Goal: Task Accomplishment & Management: Complete application form

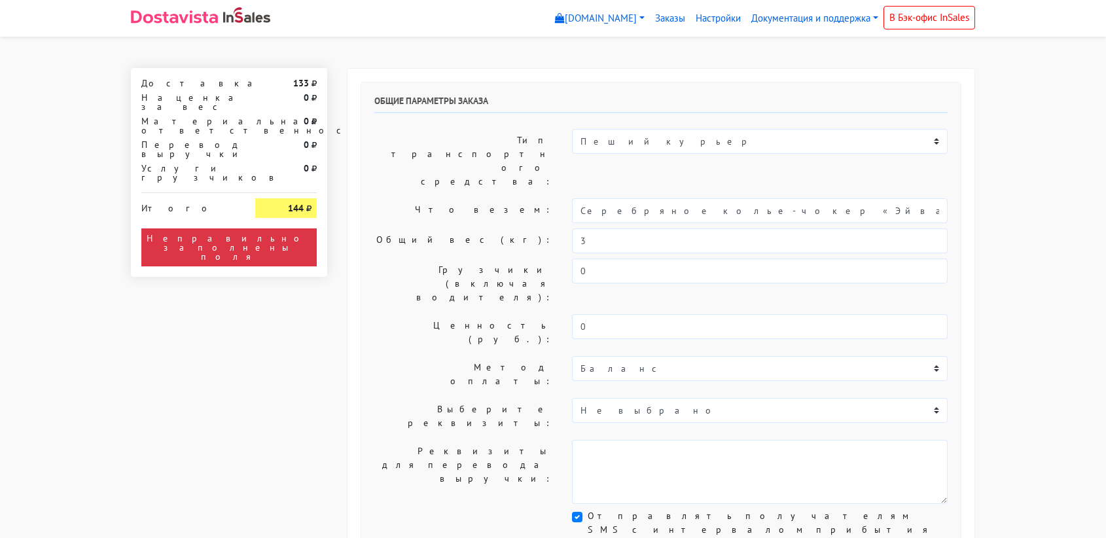
select select "11:00"
select select "21:00"
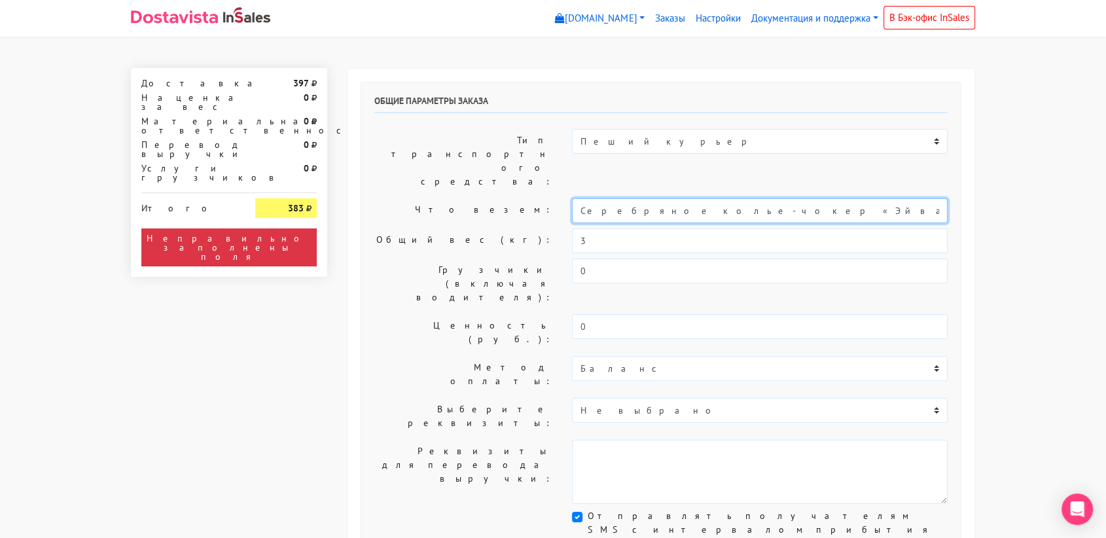
drag, startPoint x: 817, startPoint y: 175, endPoint x: 555, endPoint y: 192, distance: 262.4
click at [555, 192] on div "Общие параметры заказа Тип транспортного средства: Пеший курьер Легковой автомо…" at bounding box center [660, 325] width 599 height 486
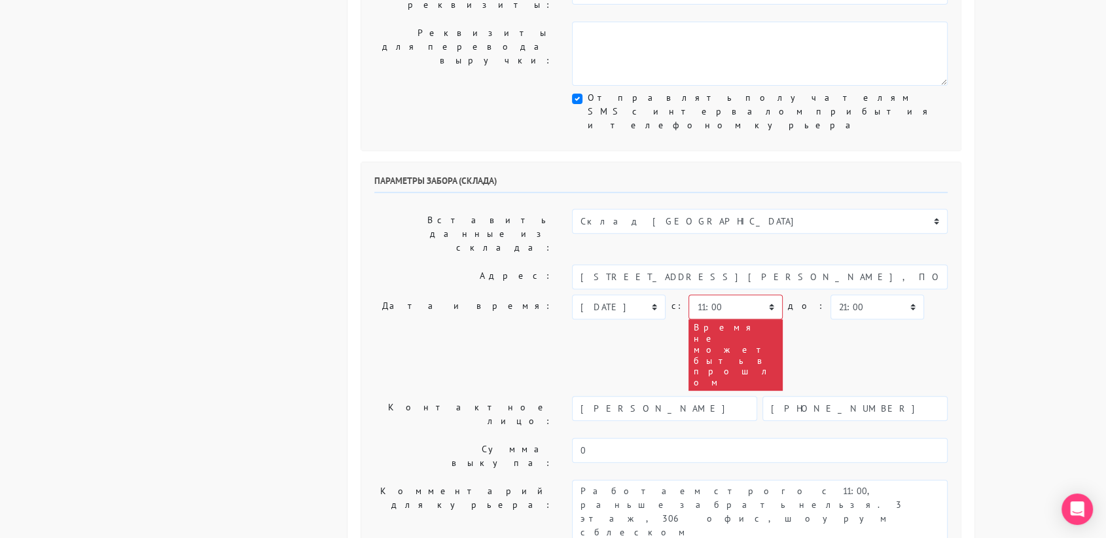
scroll to position [421, 0]
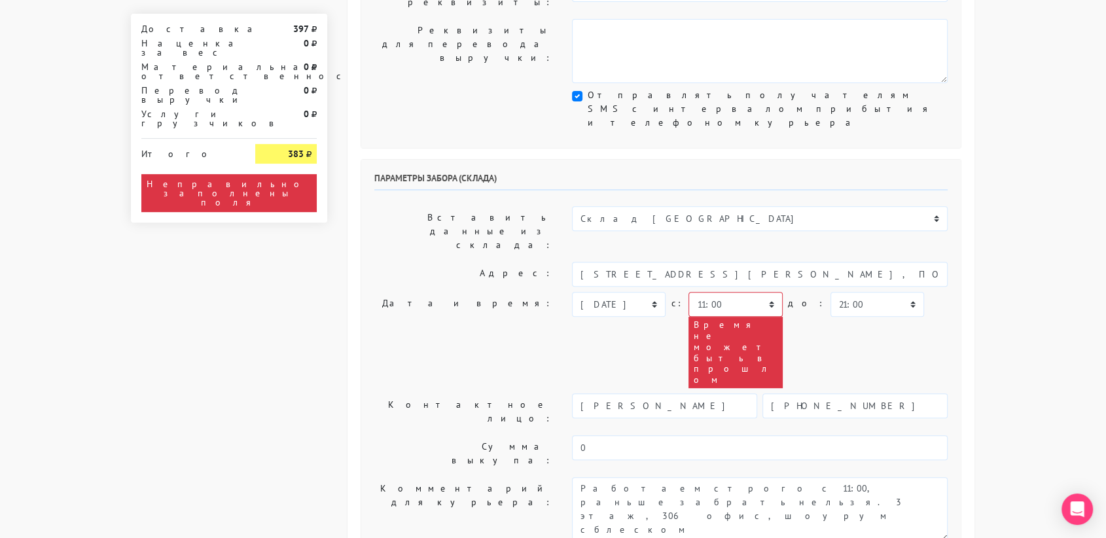
type input "украшения"
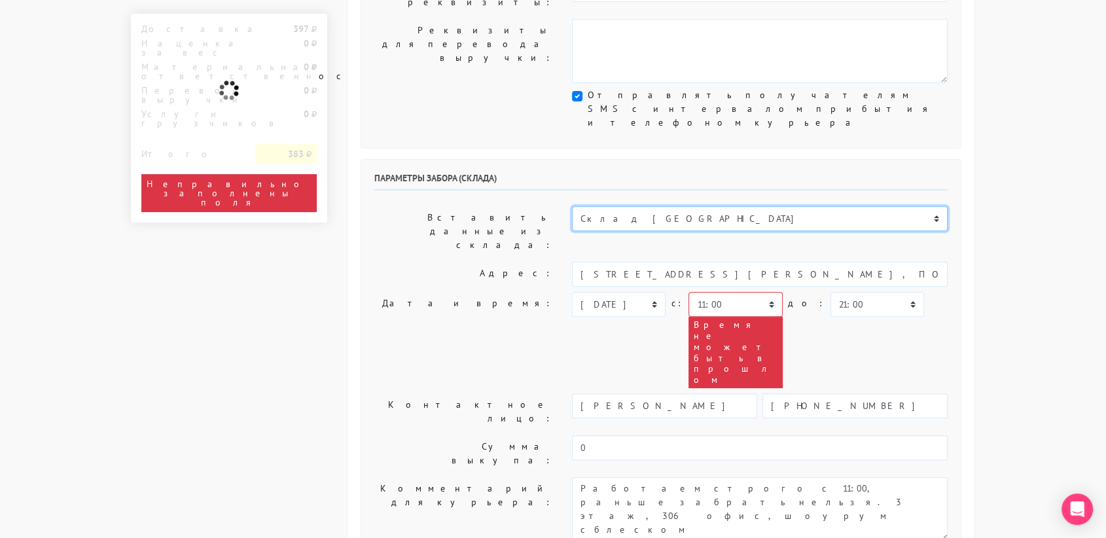
click at [637, 206] on select "Склад [GEOGRAPHIC_DATA] Склад [GEOGRAPHIC_DATA] [GEOGRAPHIC_DATA][PERSON_NAME] …" at bounding box center [760, 218] width 376 height 25
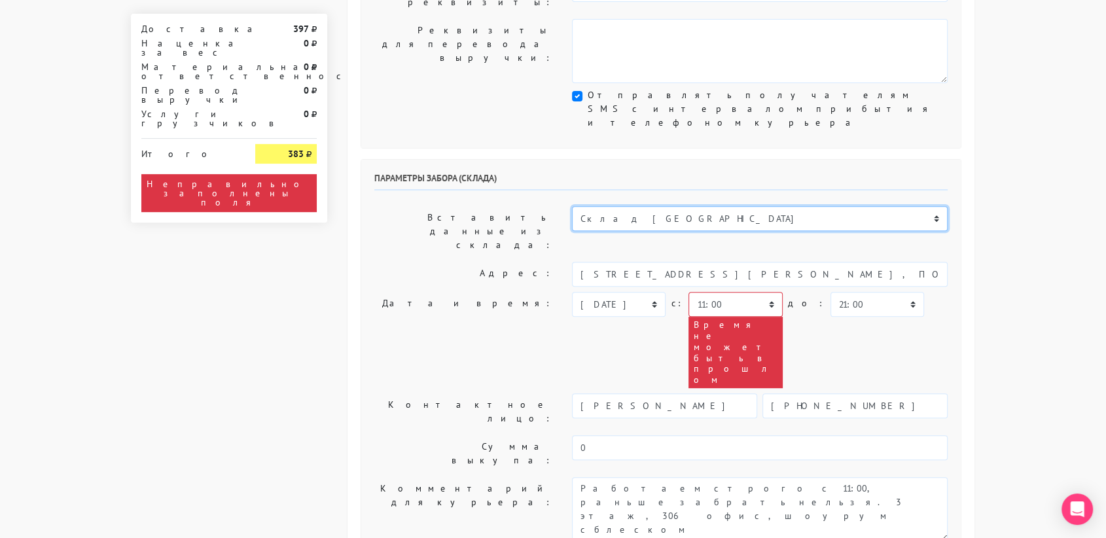
select select "1019"
click at [572, 206] on select "Склад [GEOGRAPHIC_DATA] Склад [GEOGRAPHIC_DATA] [GEOGRAPHIC_DATA][PERSON_NAME] …" at bounding box center [760, 218] width 376 height 25
type input "[STREET_ADDRESS][PERSON_NAME]"
type input "89251806702"
type textarea "Магазин серебряных украшений SBLESKOM (вход со стороны [GEOGRAPHIC_DATA])"
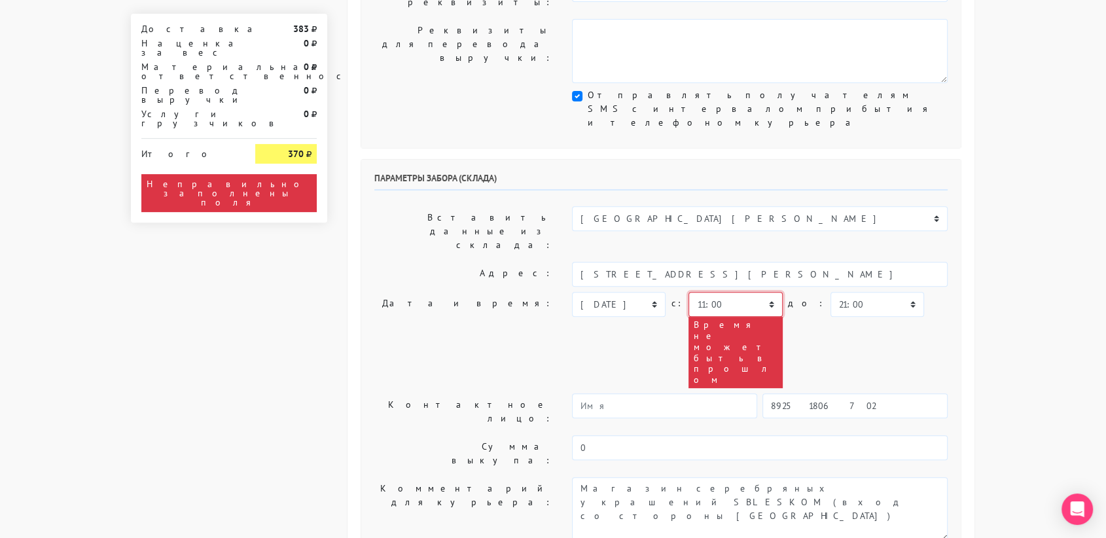
click at [734, 292] on select "00:00 00:30 01:00 01:30 02:00 02:30 03:00 03:30 04:00 04:30 05:00 05:30 06:00 0…" at bounding box center [735, 304] width 94 height 25
select select "19:00"
click at [688, 292] on select "00:00 00:30 01:00 01:30 02:00 02:30 03:00 03:30 04:00 04:30 05:00 05:30 06:00 0…" at bounding box center [735, 304] width 94 height 25
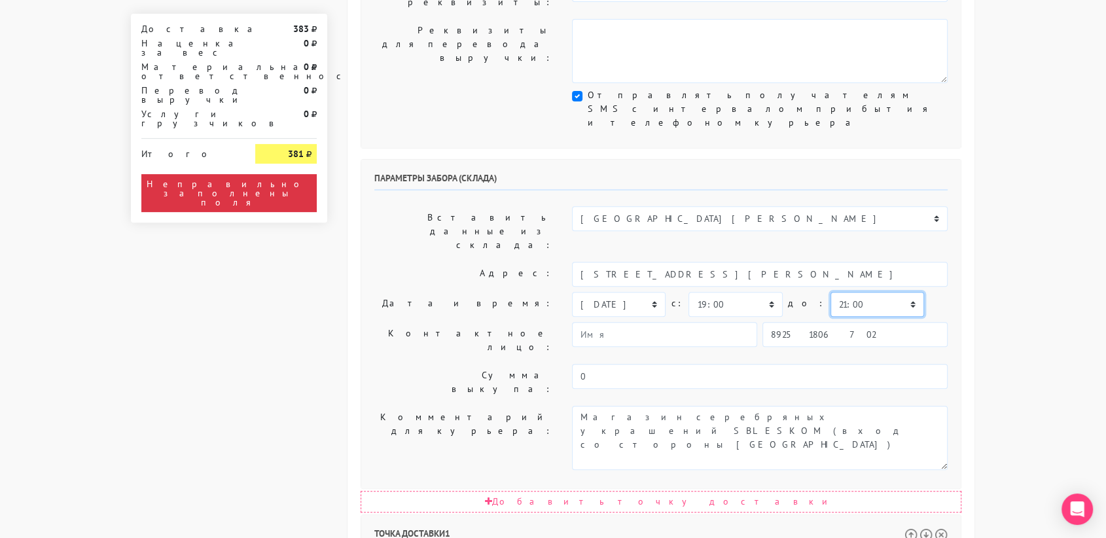
click at [830, 292] on select "00:00 00:30 01:00 01:30 02:00 02:30 03:00 03:30 04:00 04:30 05:00 05:30 06:00 0…" at bounding box center [877, 304] width 94 height 25
select select "19:30"
click at [830, 292] on select "00:00 00:30 01:00 01:30 02:00 02:30 03:00 03:30 04:00 04:30 05:00 05:30 06:00 0…" at bounding box center [877, 304] width 94 height 25
select select "19:30"
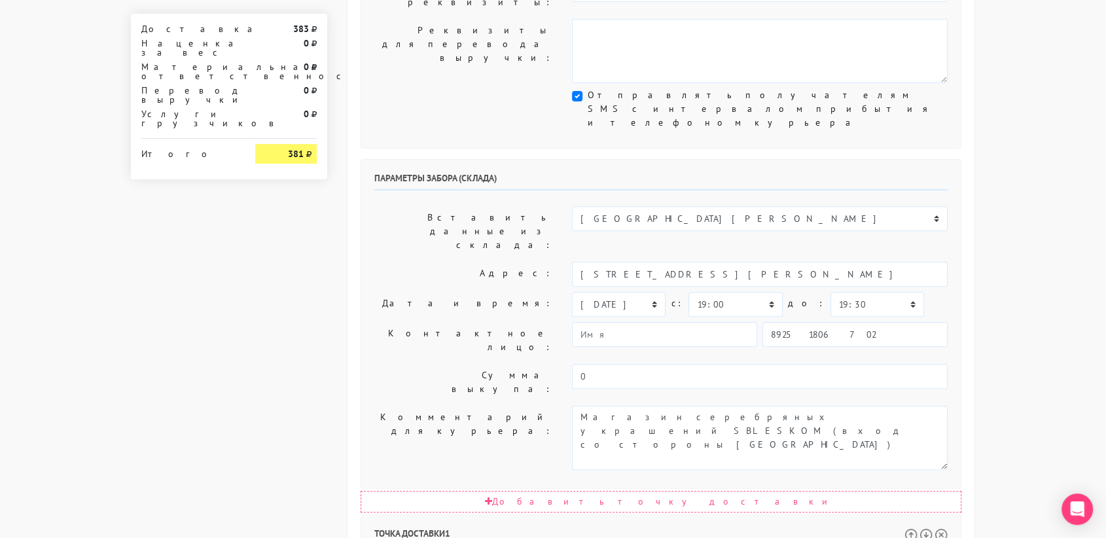
drag, startPoint x: 719, startPoint y: 429, endPoint x: 942, endPoint y: 416, distance: 224.2
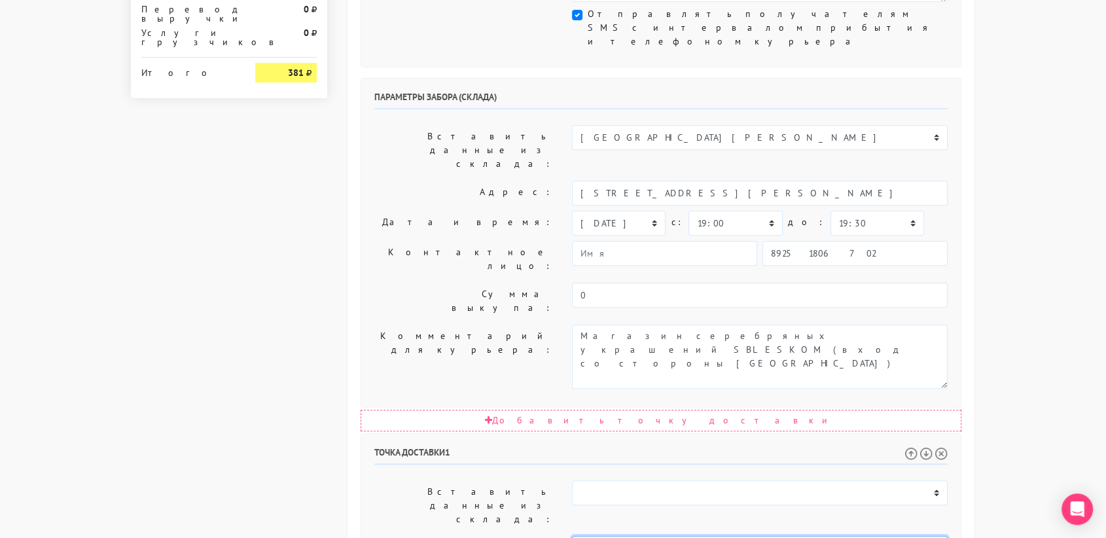
scroll to position [513, 0]
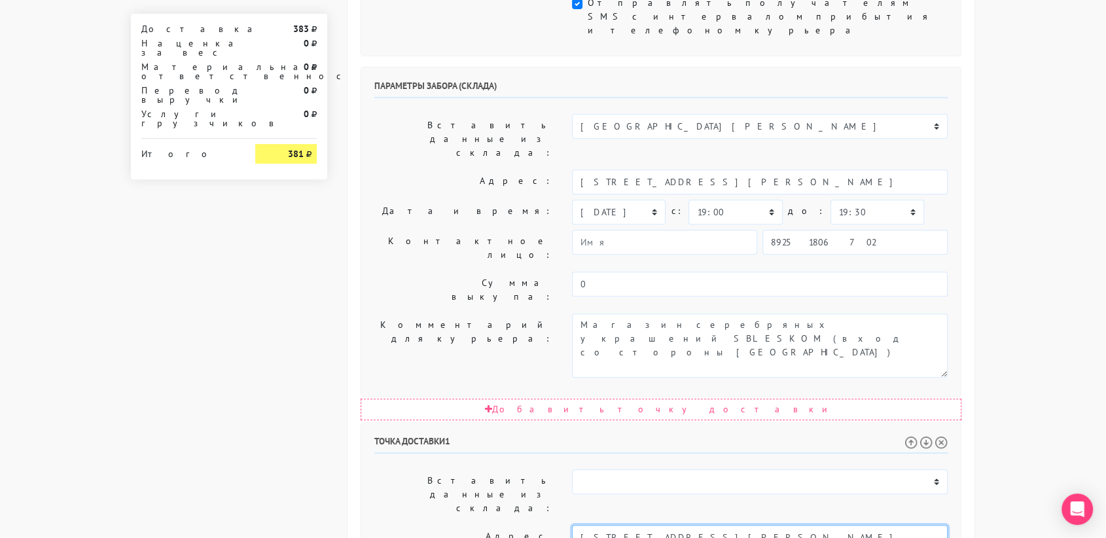
type input "[STREET_ADDRESS][PERSON_NAME]"
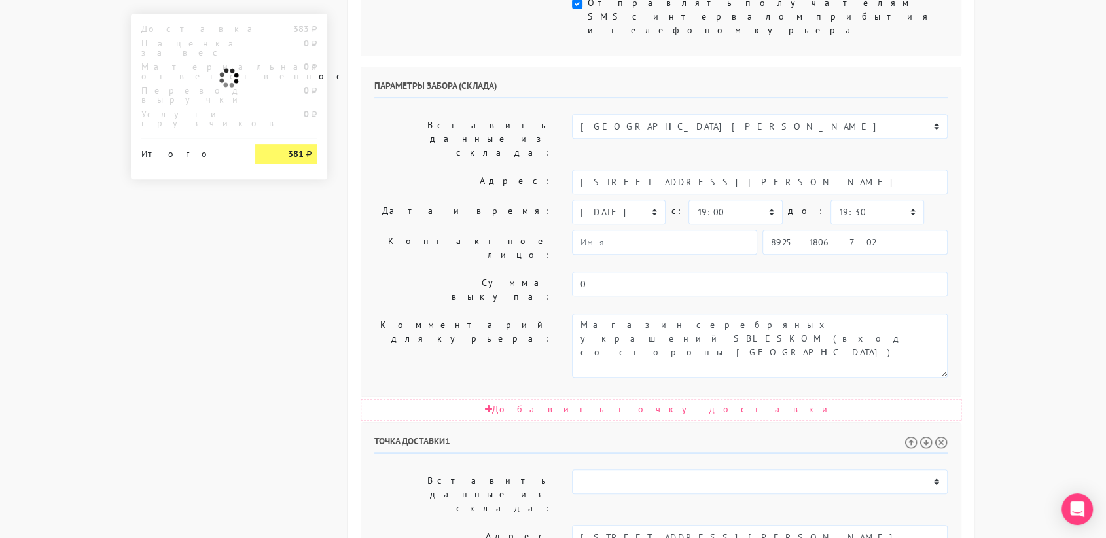
paste textarea "6 подъезд, квартира 476. Код домофона 476К6303"
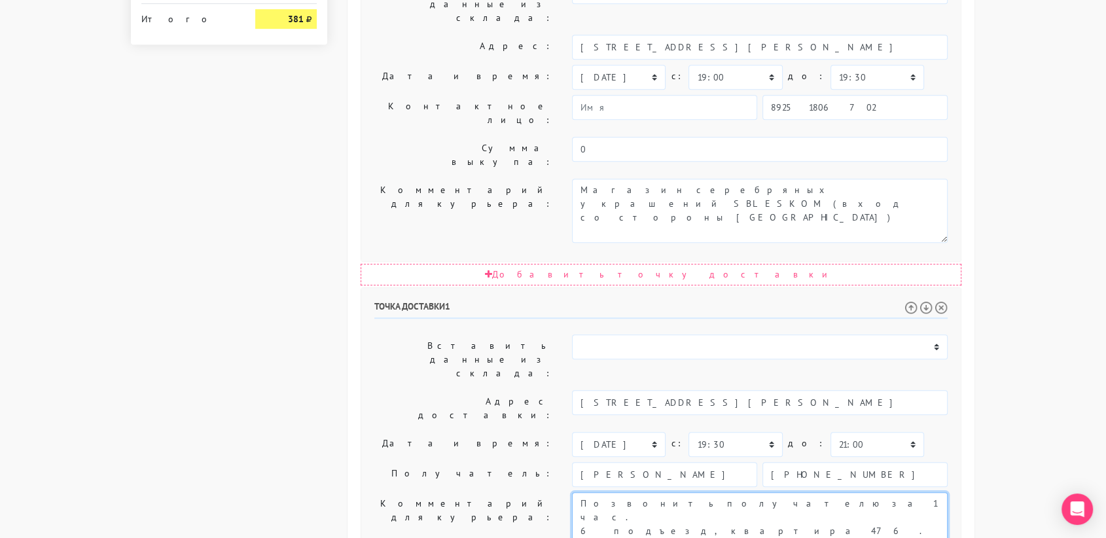
scroll to position [667, 0]
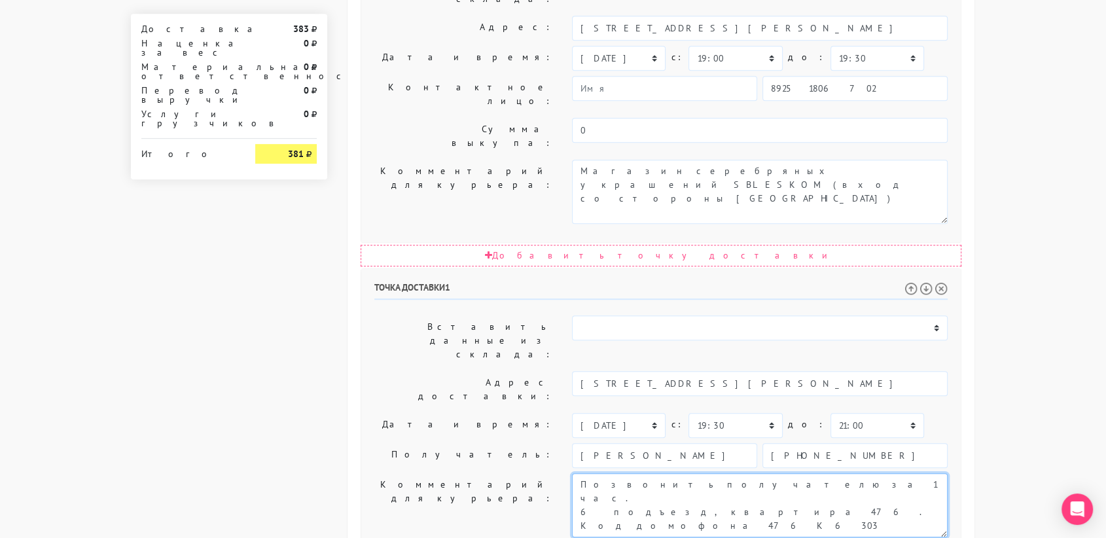
type textarea "Позвонить получателю за 1 час. 6 подъезд, квартира 476. Код домофона 476К6303"
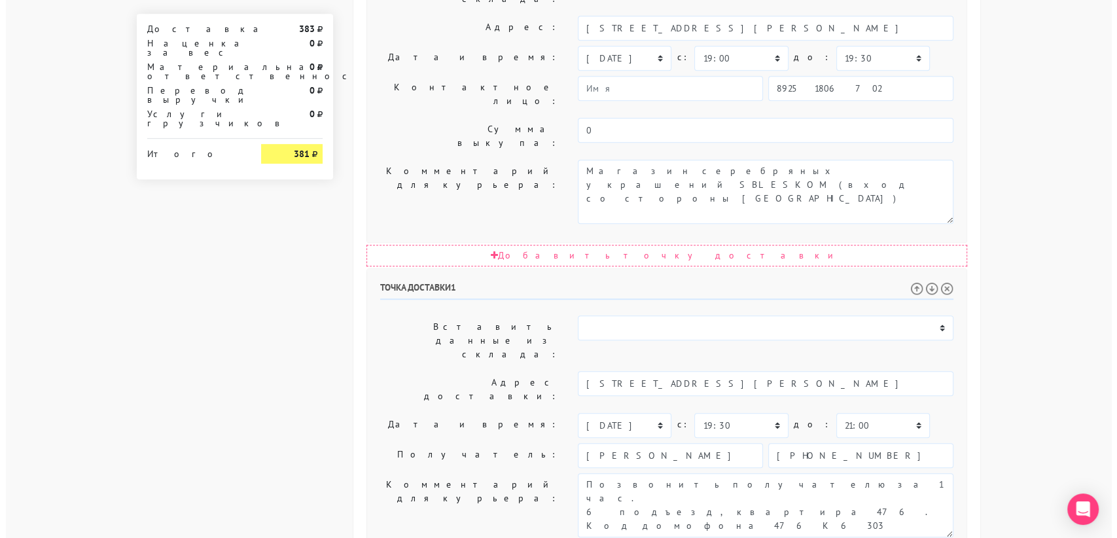
scroll to position [0, 0]
